Goal: Information Seeking & Learning: Understand process/instructions

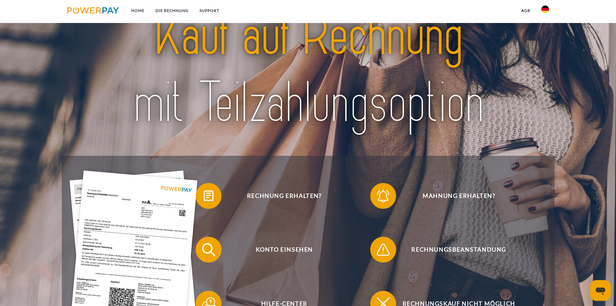
scroll to position [65, 0]
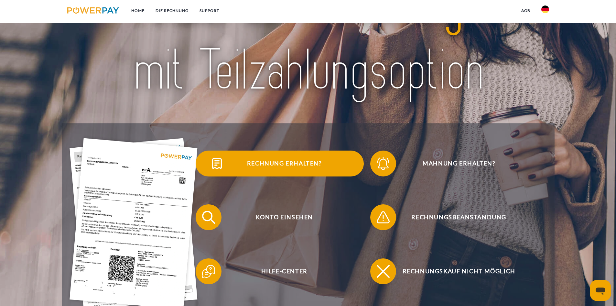
click at [211, 165] on span at bounding box center [207, 163] width 32 height 32
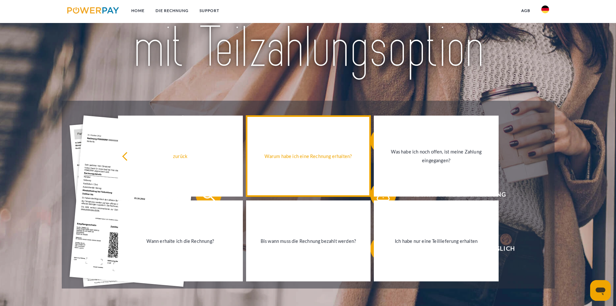
scroll to position [97, 0]
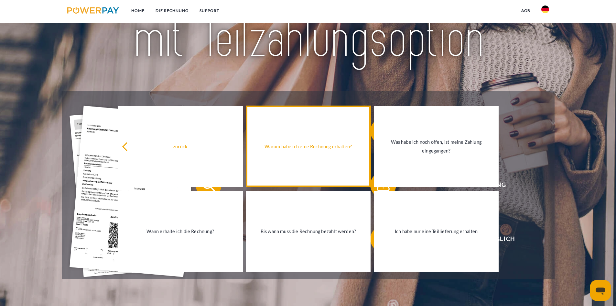
click at [298, 175] on link "Warum habe ich eine Rechnung erhalten?" at bounding box center [308, 146] width 125 height 81
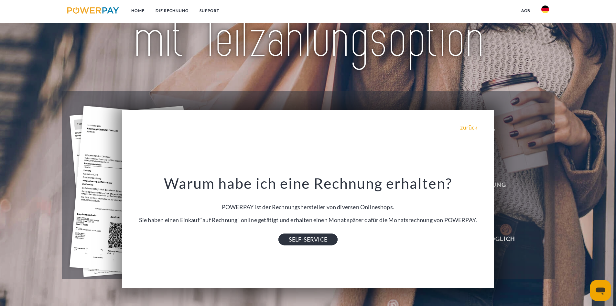
click at [312, 236] on link "SELF-SERVICE" at bounding box center [307, 239] width 59 height 12
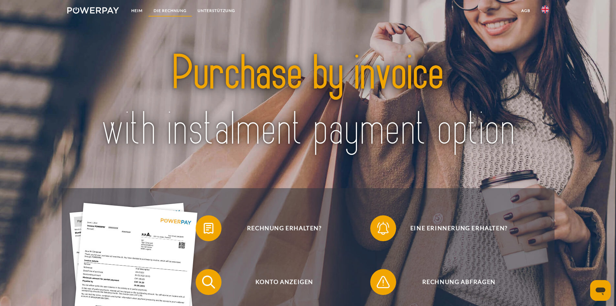
click at [169, 10] on font "DIE RECHNUNG" at bounding box center [170, 10] width 33 height 5
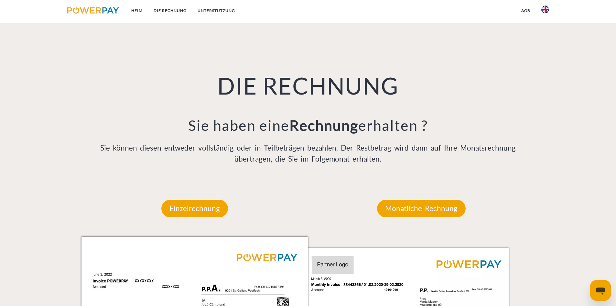
scroll to position [392, 0]
